Goal: Find specific page/section: Find specific page/section

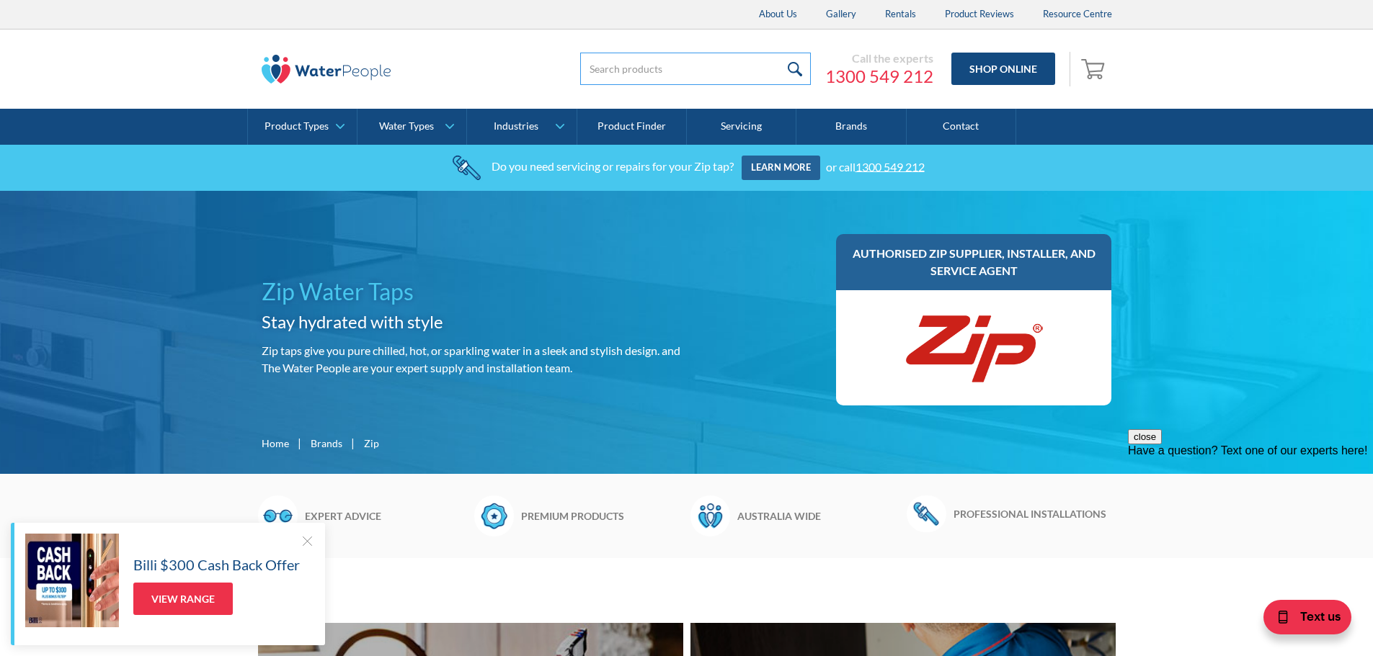
click at [700, 69] on input "search" at bounding box center [695, 69] width 231 height 32
type input "hydrotap"
click at [780, 53] on input "submit" at bounding box center [795, 69] width 31 height 32
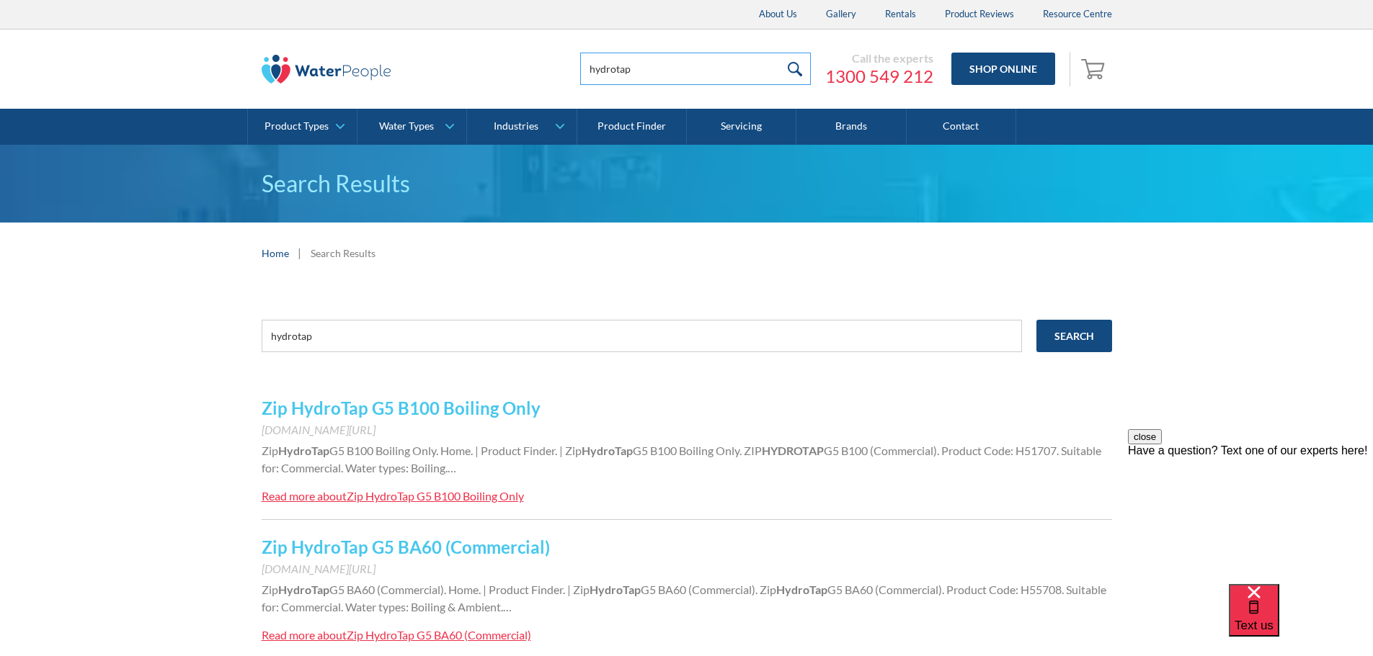
click at [677, 74] on input "hydrotap" at bounding box center [695, 69] width 231 height 32
type input "hydrotap 5 ib 1"
click at [780, 53] on input "submit" at bounding box center [795, 69] width 31 height 32
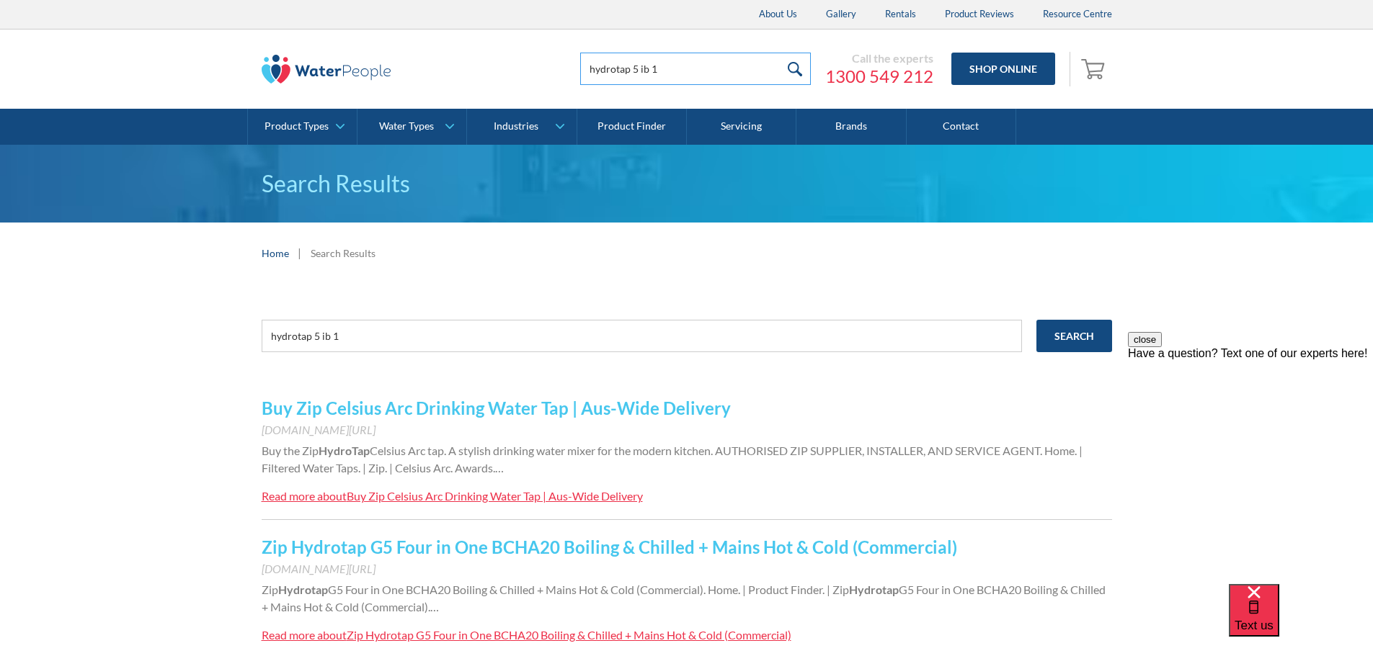
click at [650, 65] on input "hydrotap 5 ib 1" at bounding box center [695, 69] width 231 height 32
type input "hydrotap 5 in 1"
click at [780, 53] on input "submit" at bounding box center [795, 69] width 31 height 32
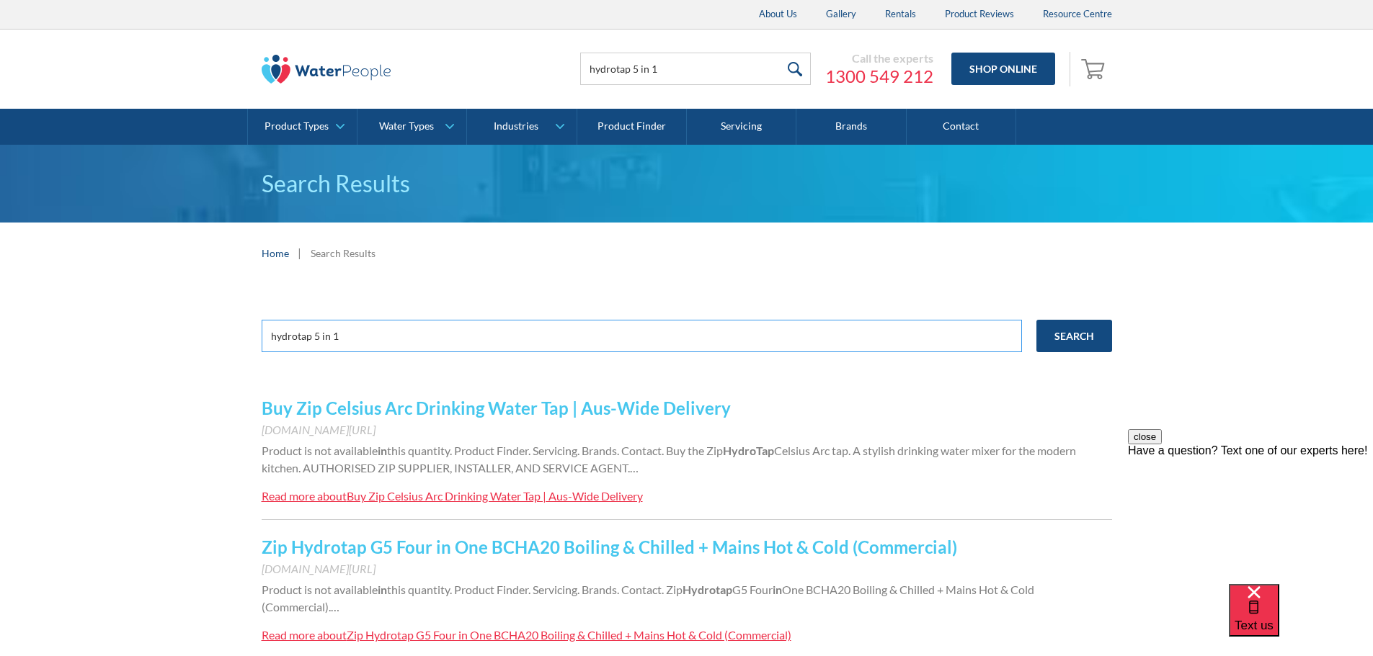
click at [718, 337] on input "hydrotap 5 in 1" at bounding box center [642, 336] width 760 height 32
drag, startPoint x: 668, startPoint y: 331, endPoint x: 0, endPoint y: 355, distance: 668.4
paste input "H55876Z07AU"
type input "H55876Z07AU"
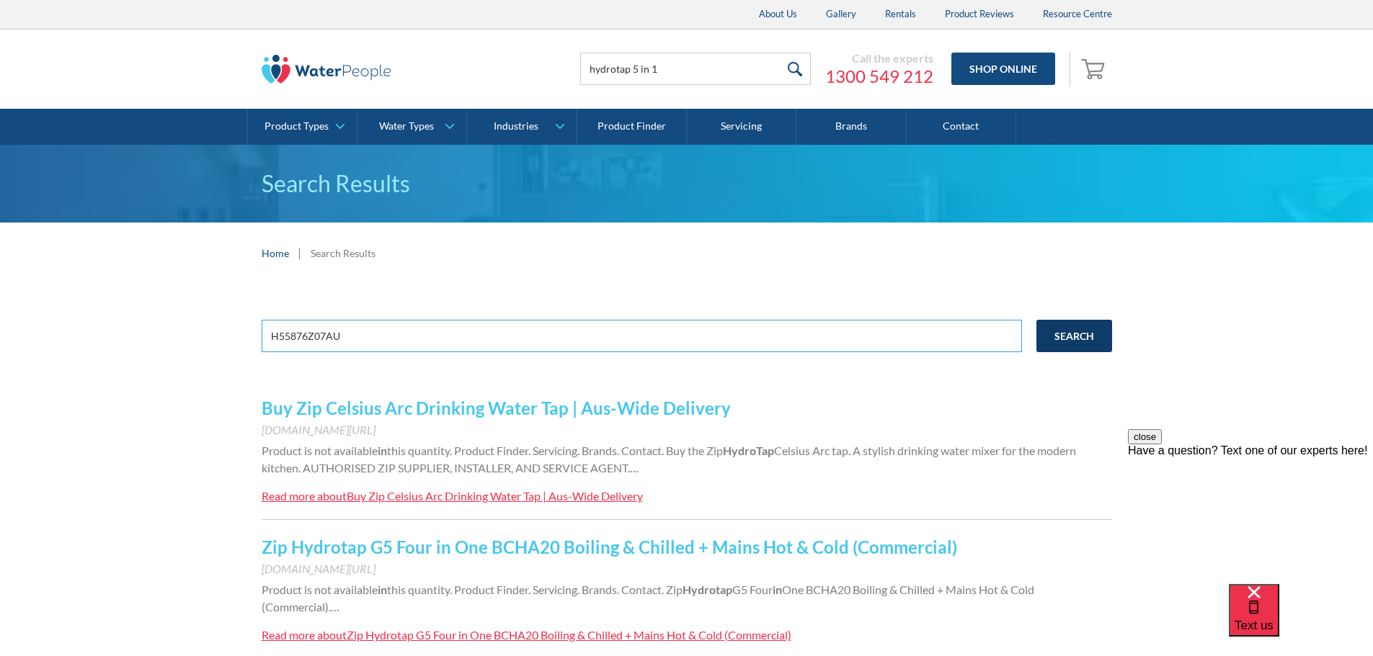
click at [1036, 320] on input "Search" at bounding box center [1074, 336] width 76 height 32
